Goal: Check status

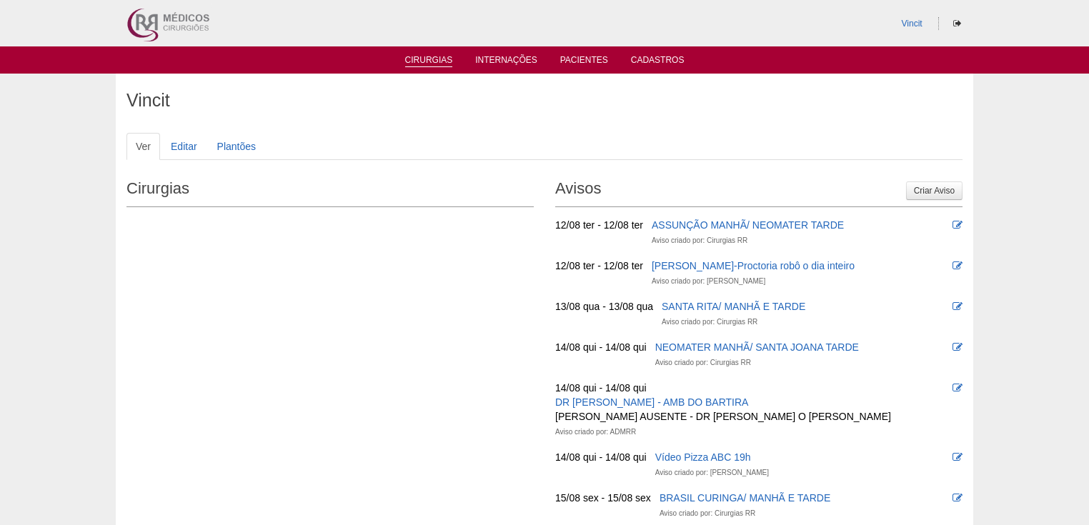
click at [420, 62] on link "Cirurgias" at bounding box center [429, 61] width 48 height 12
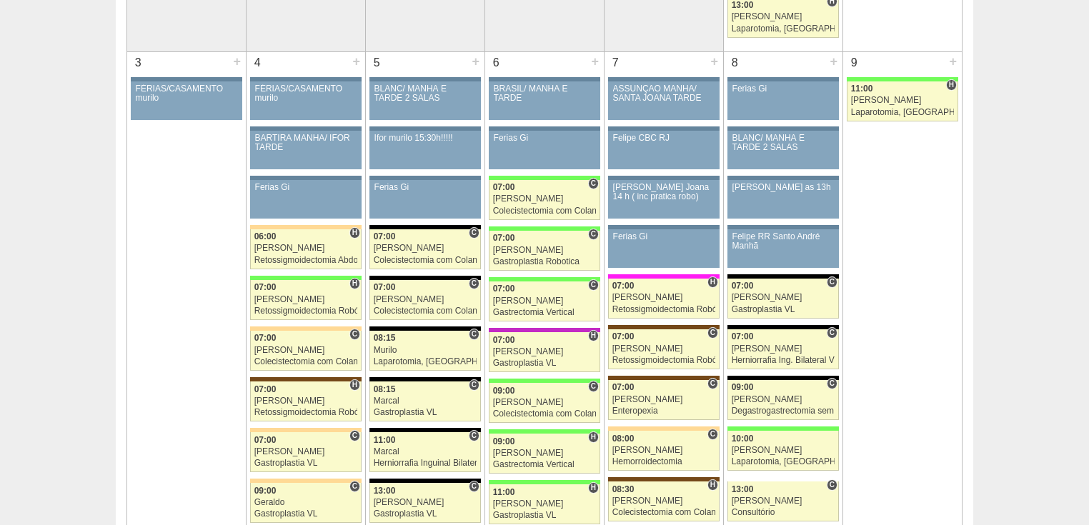
scroll to position [858, 0]
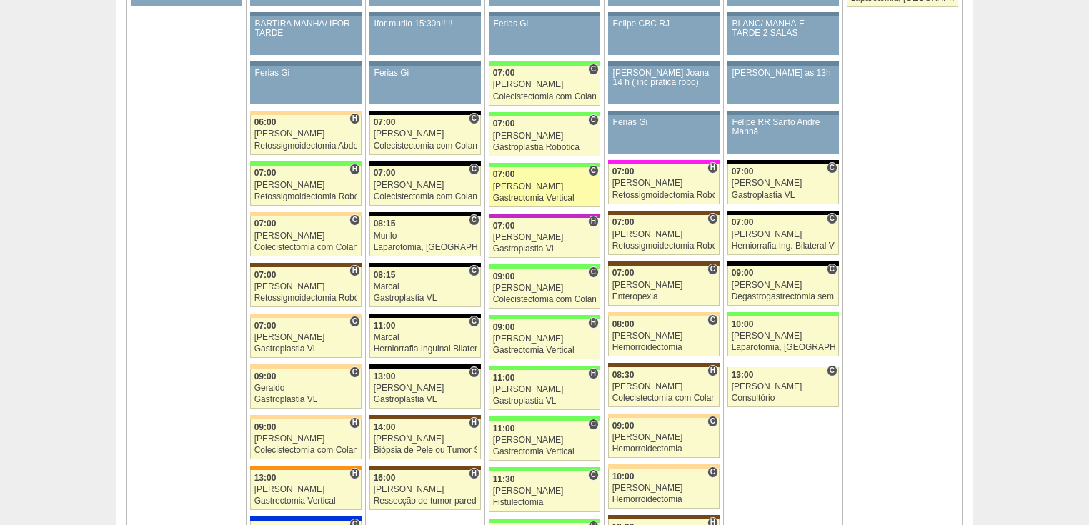
click at [519, 194] on div "Gastrectomia Vertical" at bounding box center [545, 198] width 104 height 9
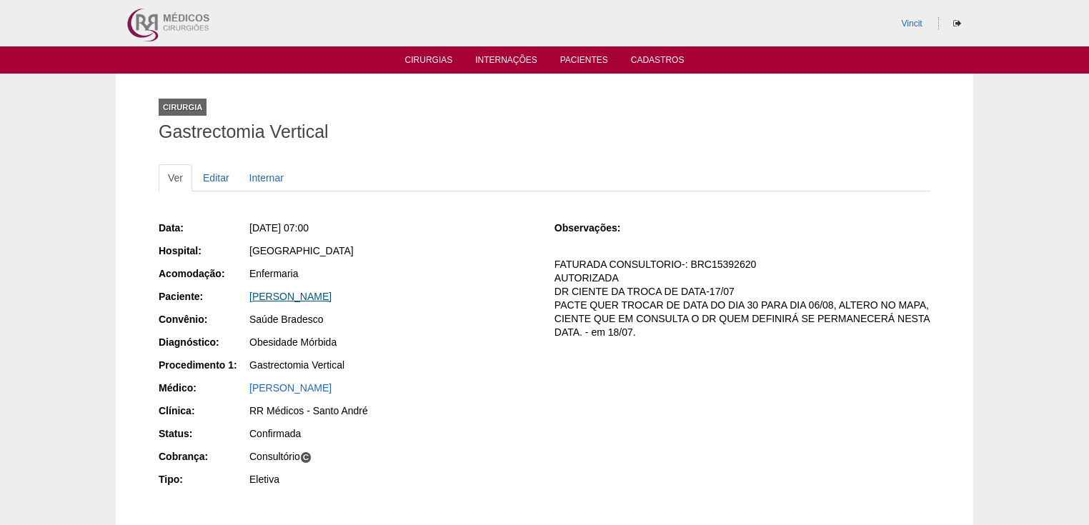
click at [332, 300] on link "ROSA MICHELE LESNIK DE OLIVEIRA ALVES" at bounding box center [290, 296] width 82 height 11
